Goal: Task Accomplishment & Management: Complete application form

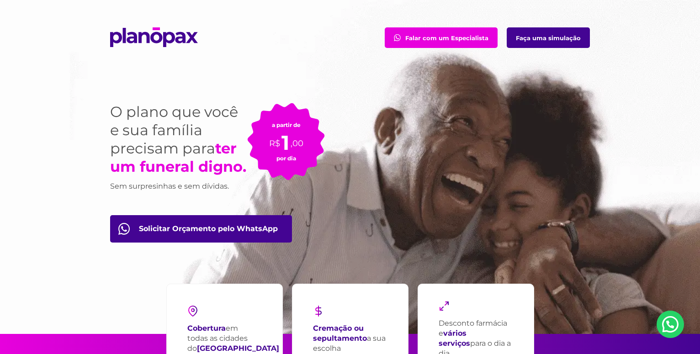
click at [544, 42] on link "Faça uma simulação" at bounding box center [548, 37] width 83 height 21
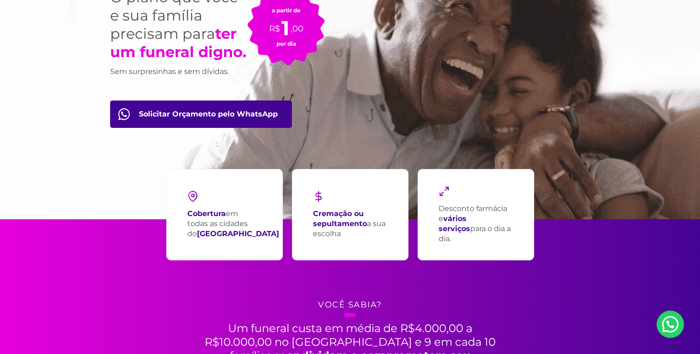
scroll to position [93, 0]
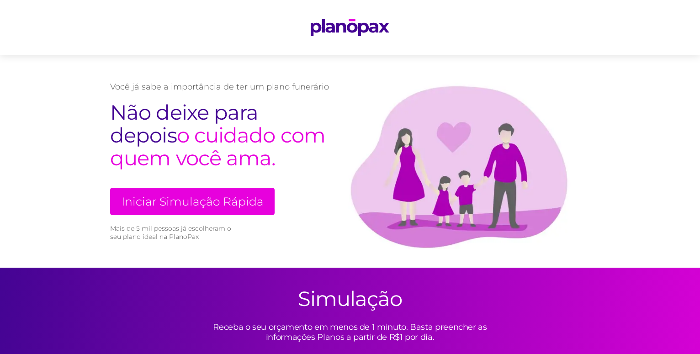
click at [181, 199] on link "Iniciar Simulação Rápida" at bounding box center [192, 201] width 165 height 27
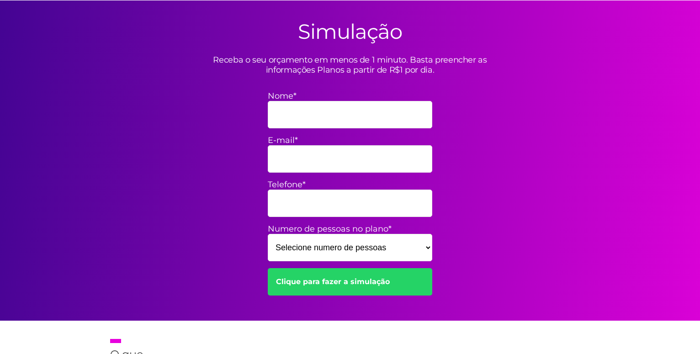
scroll to position [268, 0]
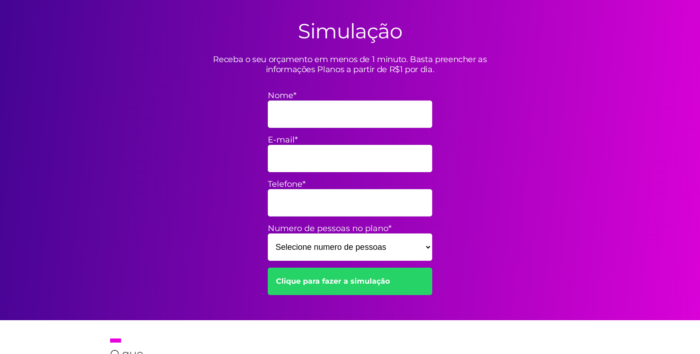
click at [297, 117] on input "Nome*" at bounding box center [350, 114] width 165 height 27
type input "g"
type input "GERALDO COSTA DE OLIVEIRA NETO"
click at [286, 159] on input "E-mail*" at bounding box center [350, 158] width 165 height 27
type input "gerson9@me.com"
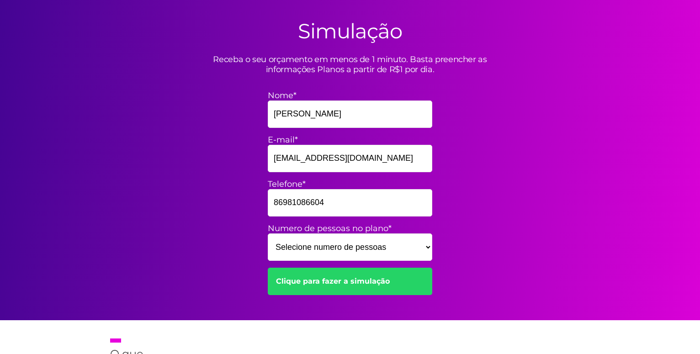
type input "86981086604"
click at [268, 234] on select "Selecione numero de pessoas 1 2 3 4 5 6 7 8 9 10 11 12 13 14 15" at bounding box center [350, 247] width 165 height 27
click option "1" at bounding box center [0, 0] width 0 height 0
click at [268, 234] on select "Selecione numero de pessoas 1 2 3 4 5 6 7 8 9 10 11 12 13 14 15" at bounding box center [350, 247] width 165 height 27
select select "2"
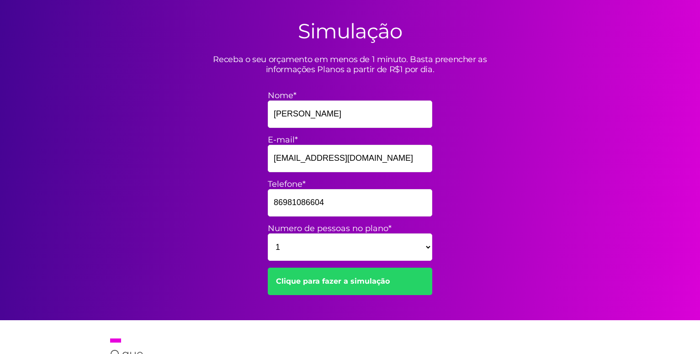
click option "2" at bounding box center [0, 0] width 0 height 0
click at [345, 282] on link "Clique para fazer a simulação" at bounding box center [350, 281] width 165 height 27
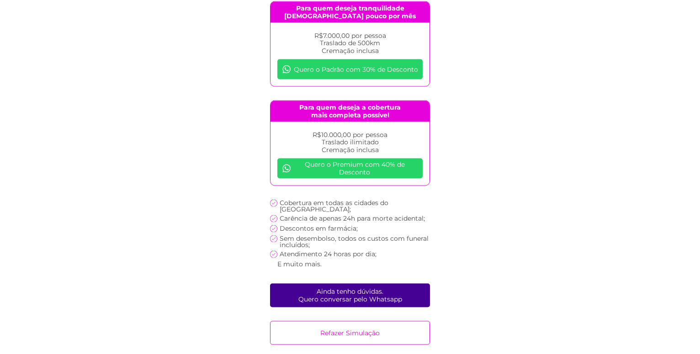
scroll to position [164, 0]
click at [345, 299] on link "Ainda tenho dúvidas. Quero conversar pelo Whatsapp" at bounding box center [350, 296] width 160 height 24
